Goal: Find specific page/section: Find specific page/section

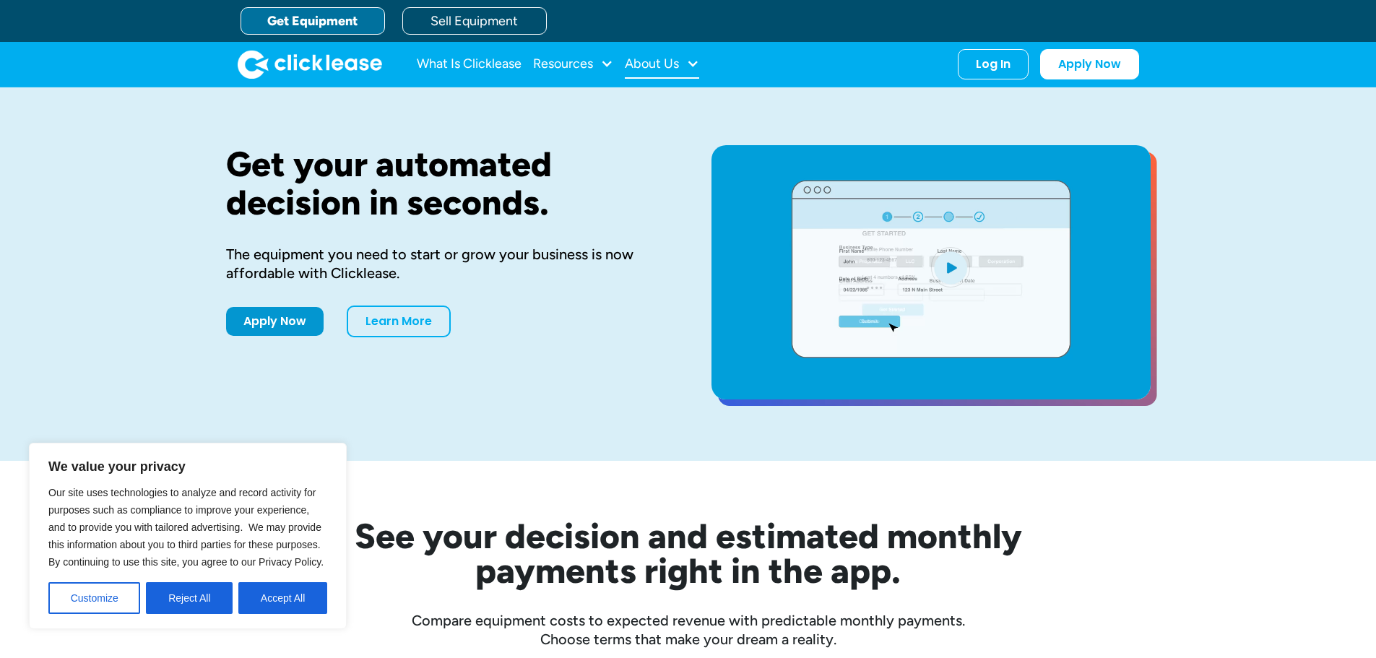
click at [690, 58] on div at bounding box center [692, 63] width 13 height 13
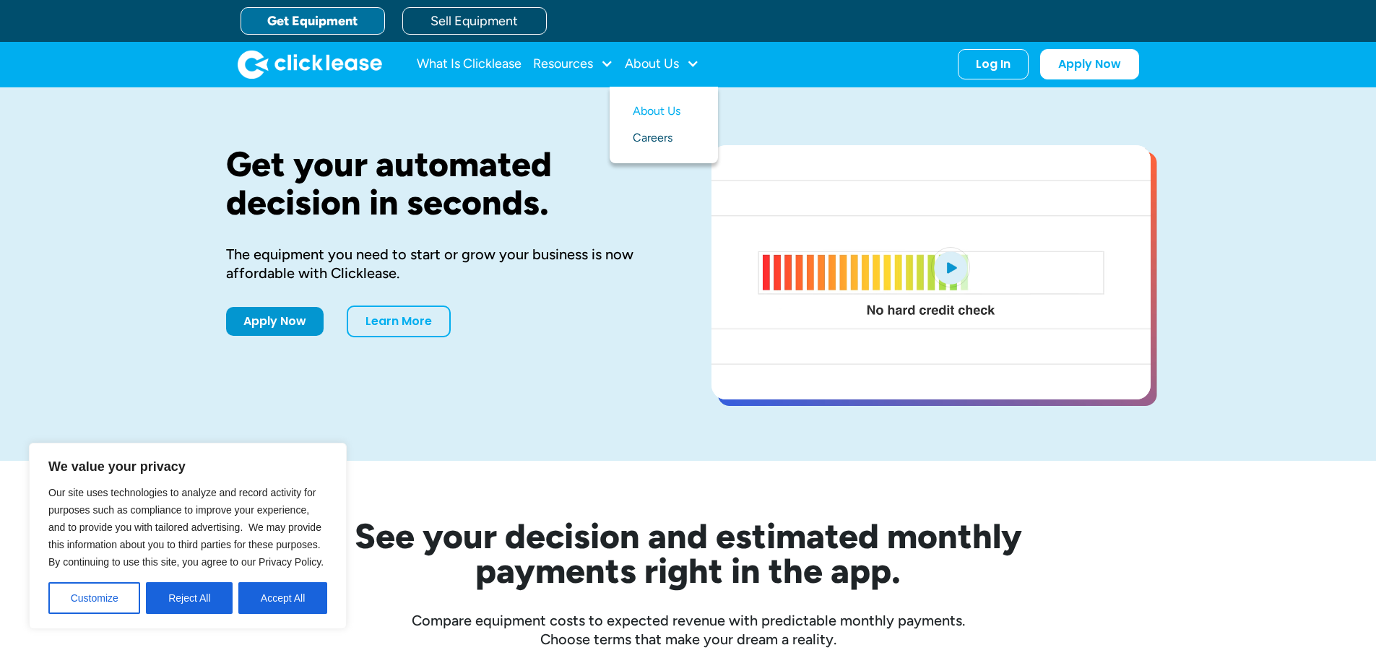
click at [680, 136] on link "Careers" at bounding box center [664, 138] width 62 height 27
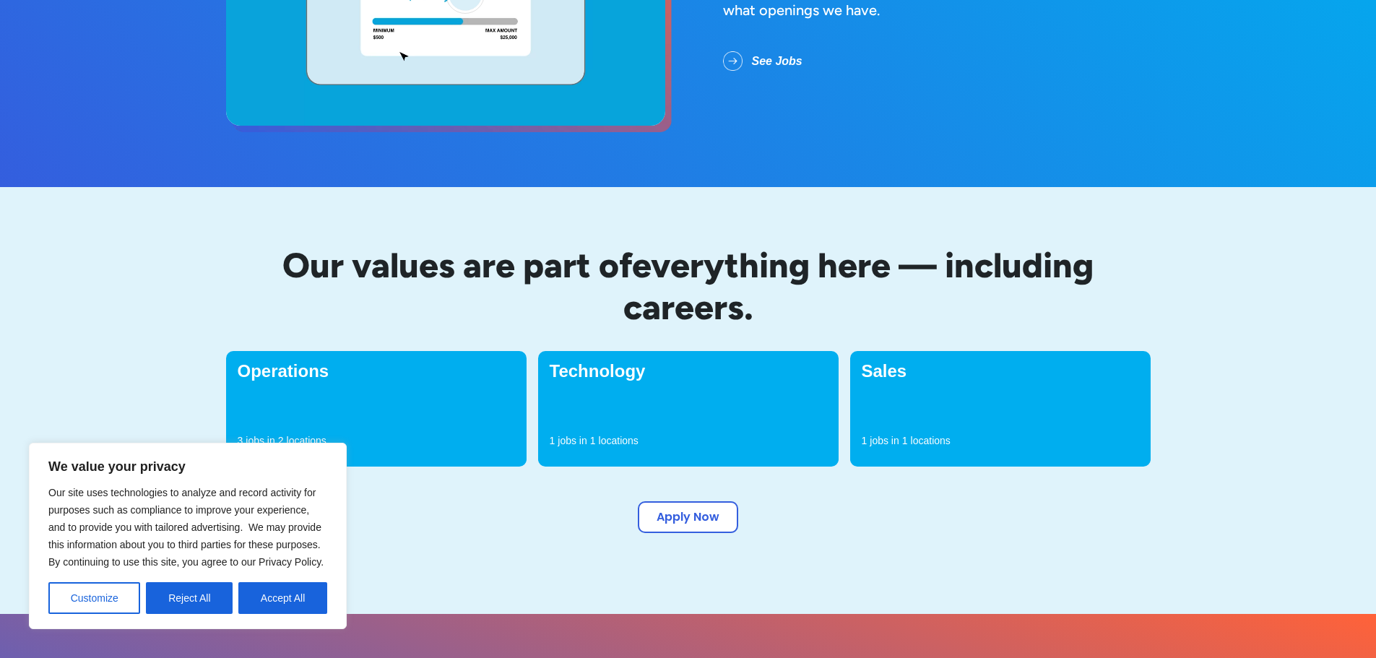
scroll to position [361, 0]
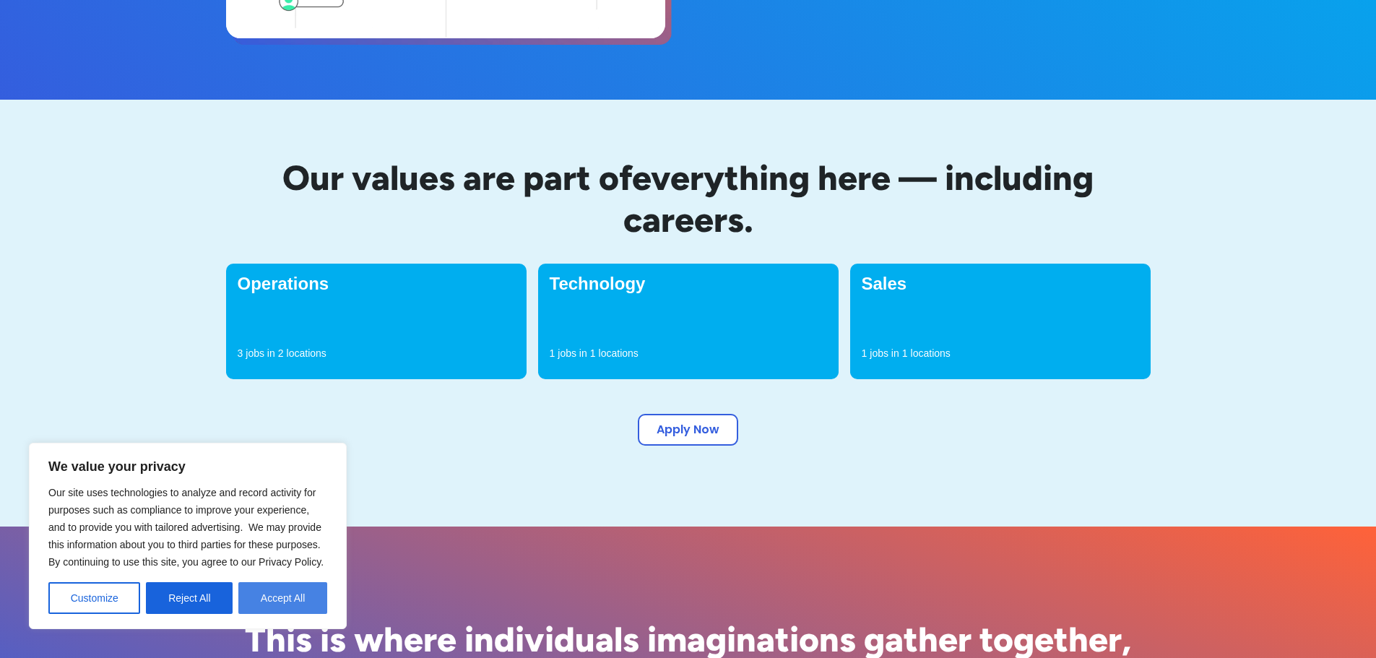
click at [316, 603] on button "Accept All" at bounding box center [282, 598] width 89 height 32
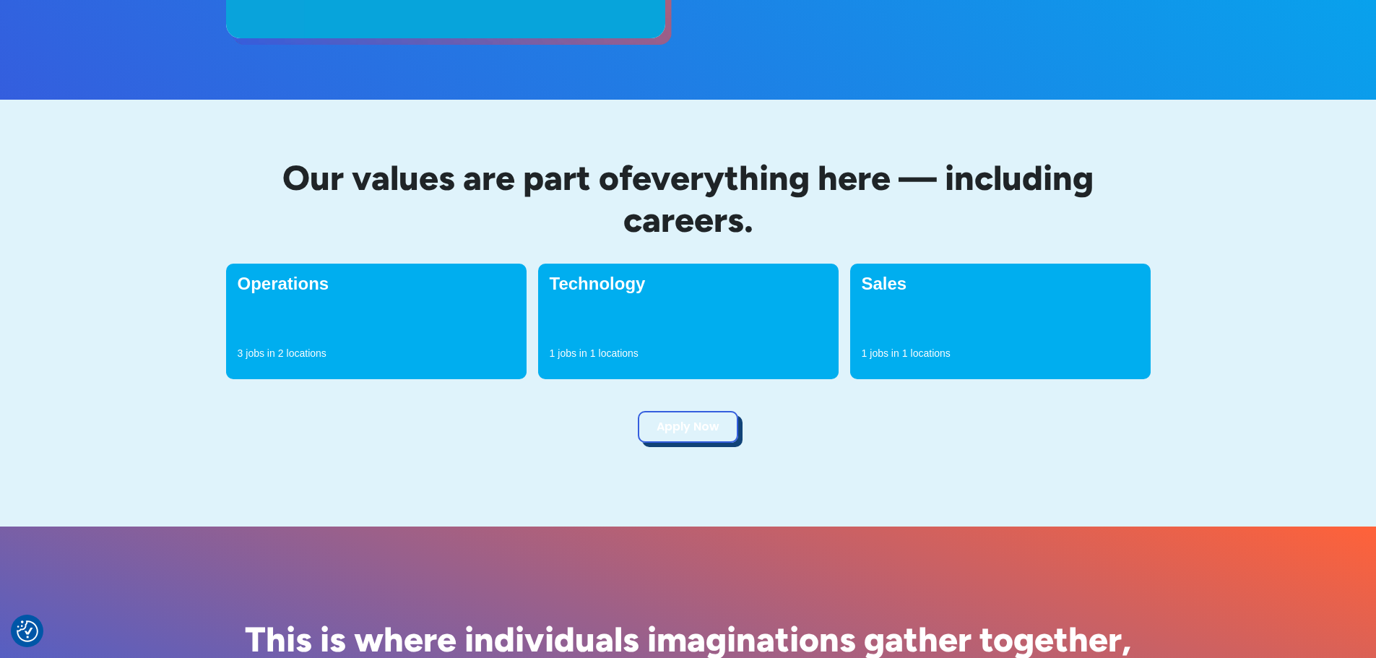
click at [678, 427] on link "Apply Now" at bounding box center [688, 427] width 100 height 32
